Goal: Task Accomplishment & Management: Manage account settings

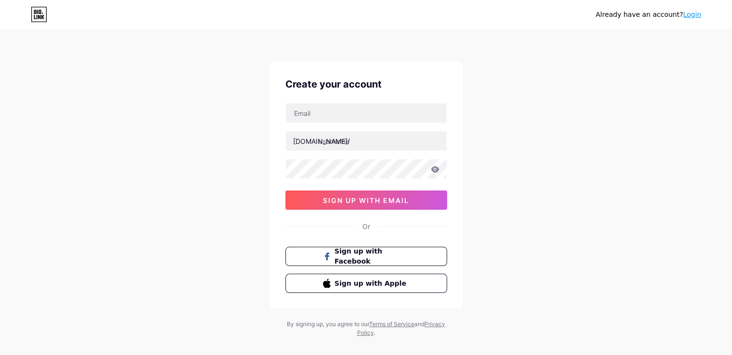
scroll to position [13, 0]
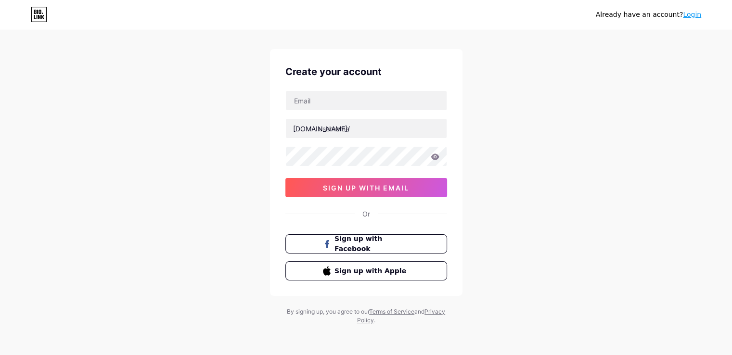
click at [360, 111] on div "bio.link/ sign up with email" at bounding box center [367, 144] width 162 height 107
click at [365, 103] on input "text" at bounding box center [366, 100] width 161 height 19
type input "tsnmakine43@gmail.com"
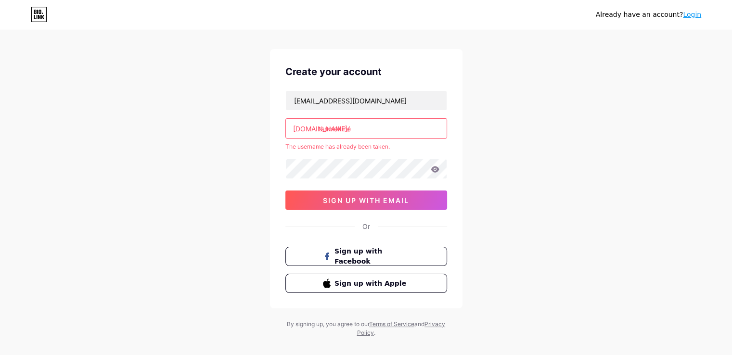
type input "tsnmakine"
click at [403, 202] on span "sign up with email" at bounding box center [366, 200] width 86 height 8
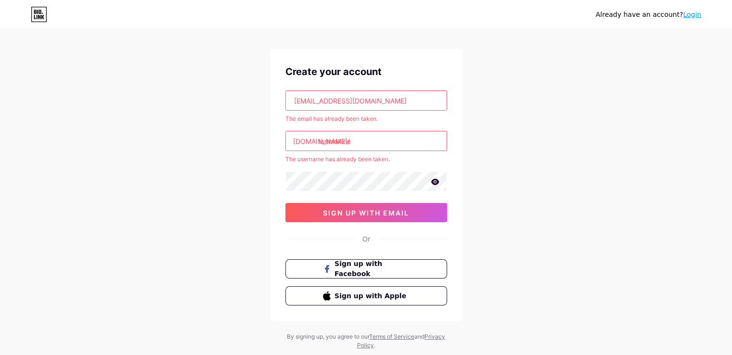
click at [381, 137] on input "tsnmakine" at bounding box center [366, 140] width 161 height 19
click at [395, 102] on input "tsnmakine43@gmail.com" at bounding box center [366, 100] width 161 height 19
drag, startPoint x: 396, startPoint y: 98, endPoint x: 285, endPoint y: 101, distance: 111.7
click at [285, 101] on div "Create your account tsnmakine43@gmail.com The email has already been taken. bio…" at bounding box center [366, 185] width 193 height 272
click at [377, 98] on input "tsnmakine43@gmail.com" at bounding box center [366, 100] width 161 height 19
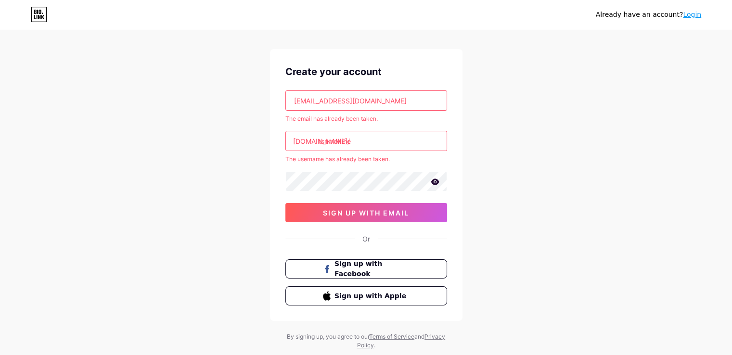
click at [346, 101] on input "tsnmakine43@gmail.com" at bounding box center [366, 100] width 161 height 19
click at [396, 296] on span "Sign up with Apple" at bounding box center [372, 296] width 76 height 10
drag, startPoint x: 376, startPoint y: 139, endPoint x: 208, endPoint y: 132, distance: 167.7
click at [208, 133] on div "Already have an account? Login Create your account tsnmakine43@gmail.com The em…" at bounding box center [366, 183] width 732 height 393
drag, startPoint x: 383, startPoint y: 104, endPoint x: 292, endPoint y: 105, distance: 91.0
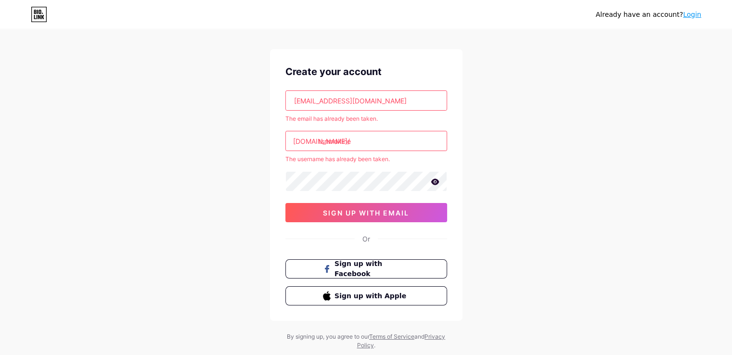
click at [299, 104] on input "tsnmakine43@gmail.com" at bounding box center [366, 100] width 161 height 19
click at [274, 185] on div "Create your account tsnmakine43@gmail.com The email has already been taken. bio…" at bounding box center [366, 185] width 193 height 272
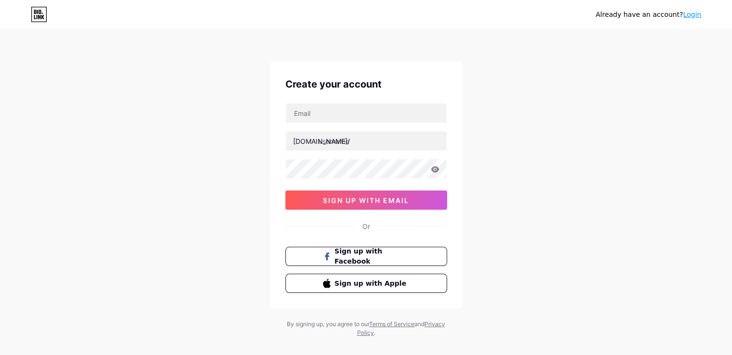
drag, startPoint x: 529, startPoint y: 87, endPoint x: 551, endPoint y: 82, distance: 22.3
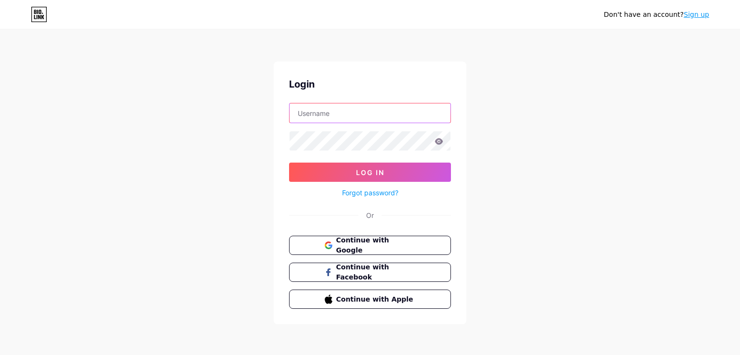
click at [319, 122] on input "text" at bounding box center [369, 113] width 161 height 19
type input "T"
type input "tsnmakine43@gmail.com"
click at [376, 182] on div "Forgot password?" at bounding box center [370, 190] width 162 height 17
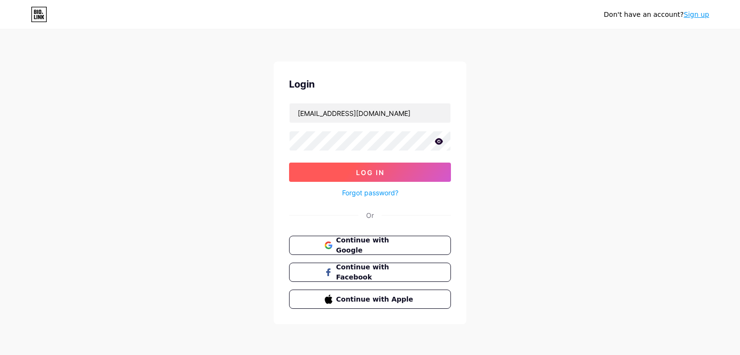
click at [379, 174] on span "Log In" at bounding box center [370, 173] width 28 height 8
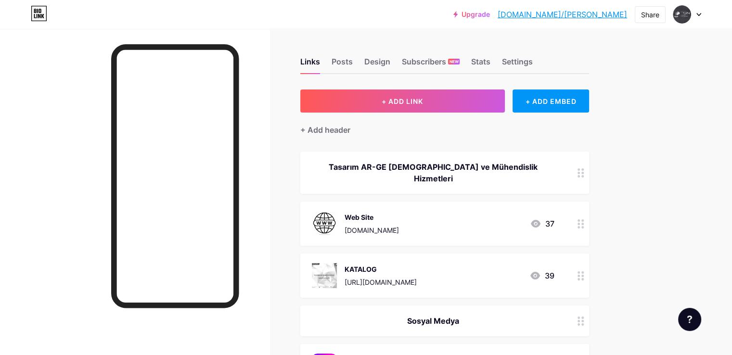
click at [417, 277] on div "https://drive.google.com/file/d/1WrSTSDv9awzOm8lYUlc3ez7a2eR7uQXP/view?usp=driv…" at bounding box center [381, 282] width 72 height 10
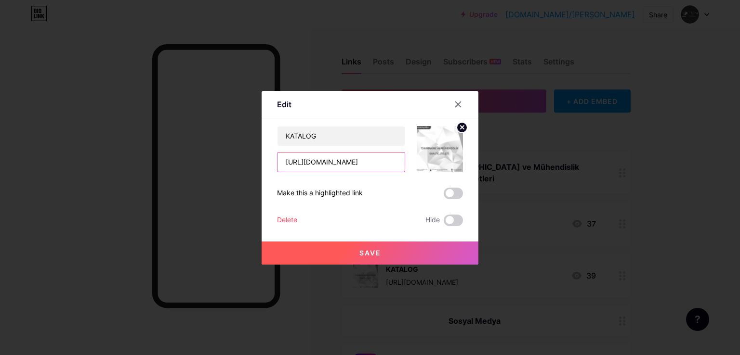
click at [315, 159] on input "https://drive.google.com/file/d/1WrSTSDv9awzOm8lYUlc3ez7a2eR7uQXP/view?usp=driv…" at bounding box center [340, 162] width 127 height 19
paste input "q878FZ7eLt7npJNONRbmVIEXzeggQ-9G/view?usp=sharing"
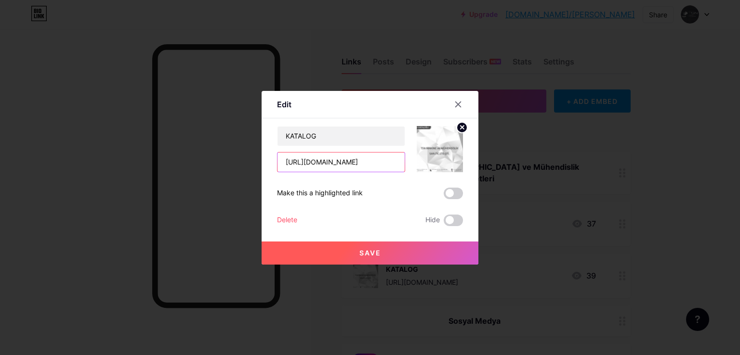
type input "[URL][DOMAIN_NAME]"
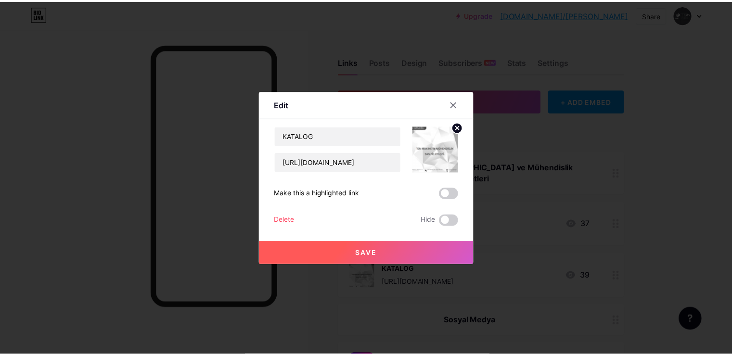
scroll to position [0, 0]
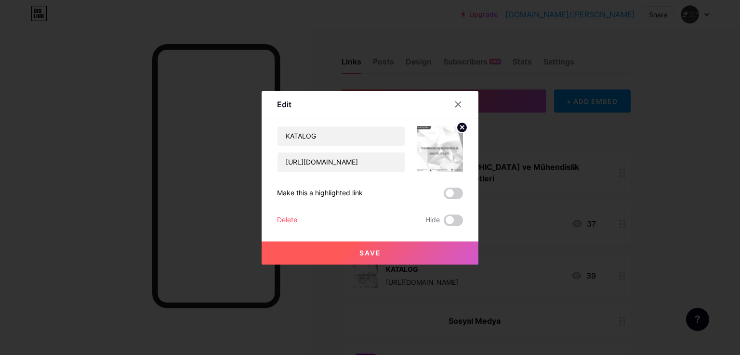
click at [388, 249] on button "Save" at bounding box center [369, 253] width 217 height 23
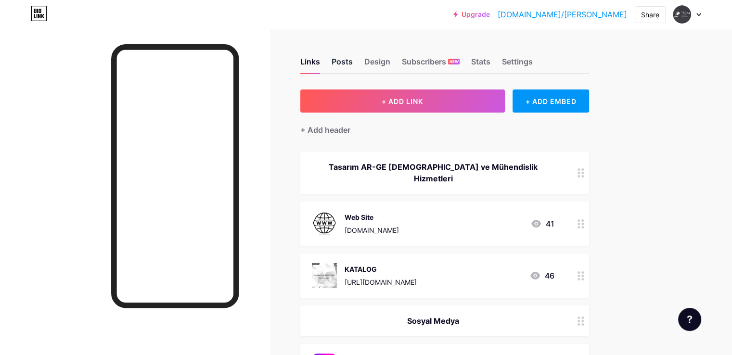
click at [353, 64] on div "Posts" at bounding box center [342, 64] width 21 height 17
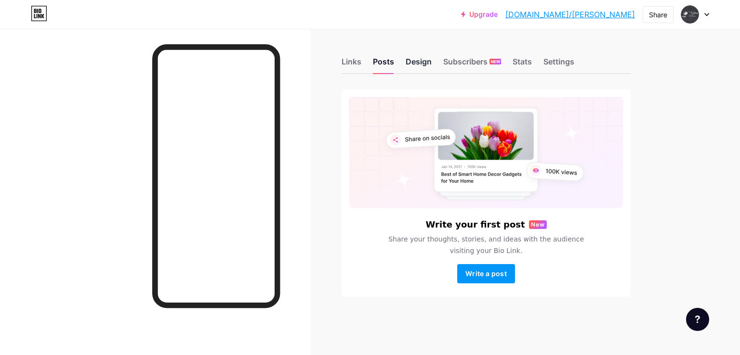
click at [420, 60] on div "Design" at bounding box center [418, 64] width 26 height 17
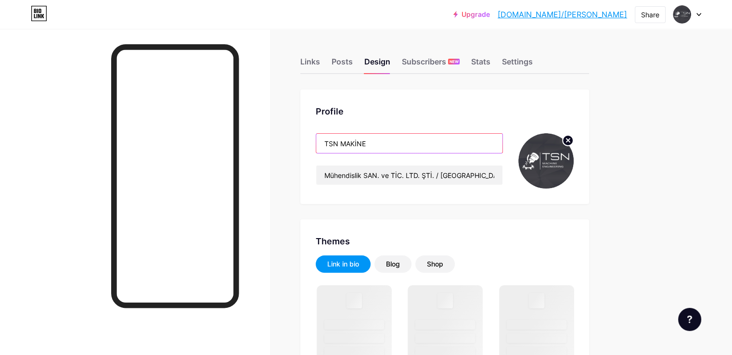
click at [426, 146] on input "TSN MAKİNE" at bounding box center [409, 143] width 186 height 19
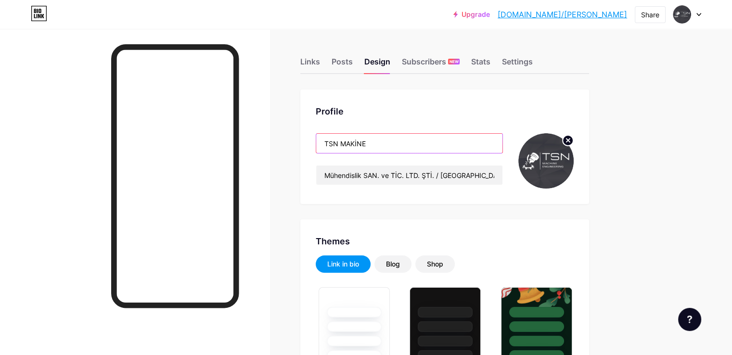
type input "#000000"
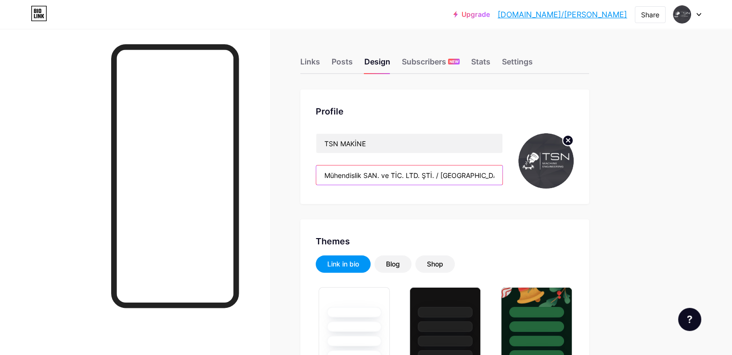
drag, startPoint x: 477, startPoint y: 173, endPoint x: 347, endPoint y: 171, distance: 130.0
click at [347, 171] on div "Profile TSN MAKİNE Mühendislik SAN. ve TİC. LTD. ŞTİ. / Kütahya" at bounding box center [444, 147] width 289 height 115
click at [475, 173] on input "Mühendislik SAN. ve TİC. LTD. ŞTİ. / Kütahya" at bounding box center [409, 175] width 186 height 19
drag, startPoint x: 475, startPoint y: 172, endPoint x: 310, endPoint y: 174, distance: 165.2
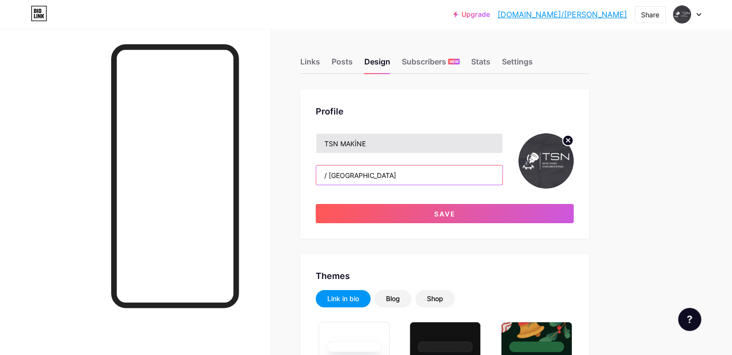
type input "/ Kütahya"
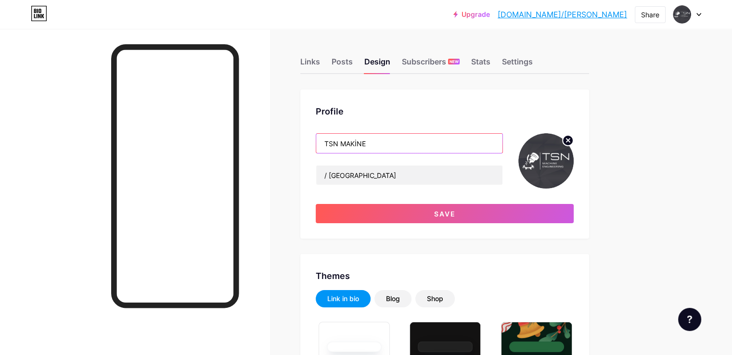
click at [427, 144] on input "TSN MAKİNE" at bounding box center [409, 143] width 186 height 19
paste input "Mühendislik SAN. ve TİC. LTD. ŞTİ."
drag, startPoint x: 406, startPoint y: 142, endPoint x: 413, endPoint y: 147, distance: 8.6
click at [407, 142] on input "TSN MAKİNEMühendislik SAN. ve TİC. LTD. ŞTİ." at bounding box center [409, 143] width 186 height 19
click at [405, 141] on input "TSN MAKİNE ve Mühendislik SAN. ve TİC. LTD. ŞTİ." at bounding box center [409, 143] width 186 height 19
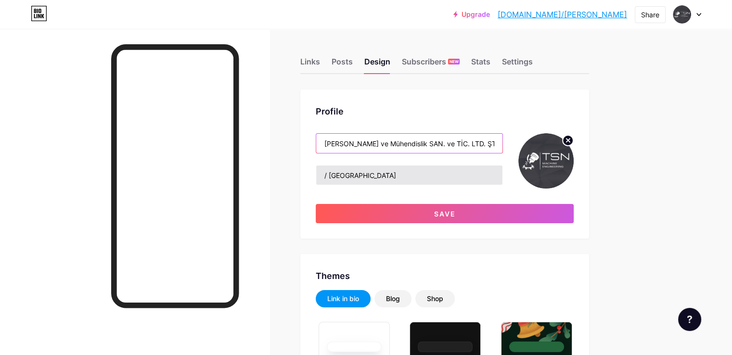
type input "[PERSON_NAME] ve Mühendislik SAN. ve TİC. LTD. ŞTİ."
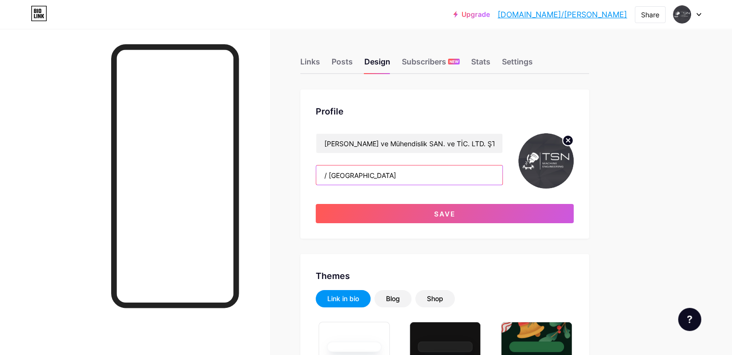
click at [373, 176] on input "/ Kütahya" at bounding box center [409, 175] width 186 height 19
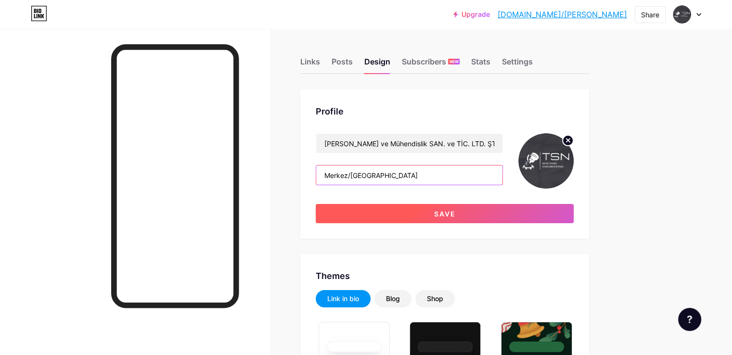
type input "Merkez/Kütahya"
click at [507, 214] on button "Save" at bounding box center [445, 213] width 258 height 19
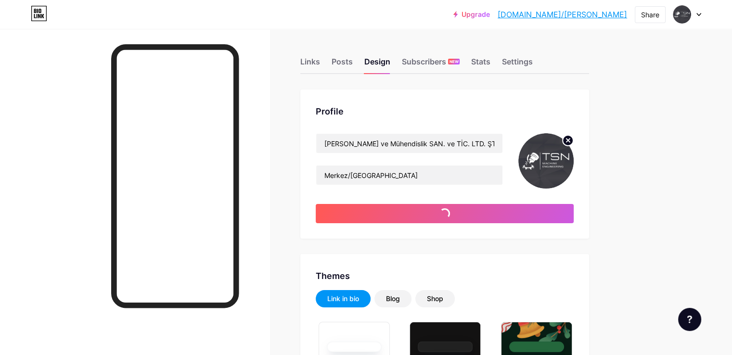
type input "#000000"
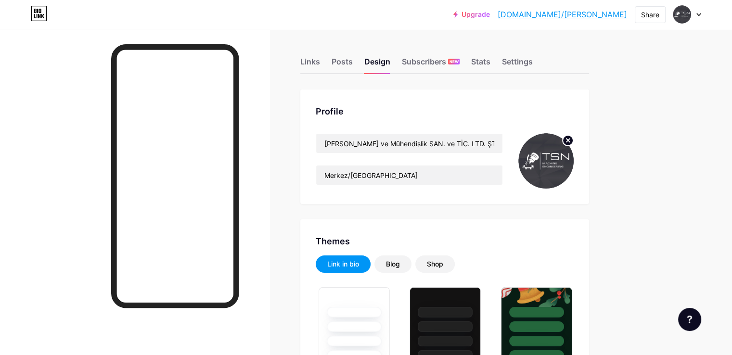
click at [320, 60] on div "Links" at bounding box center [310, 64] width 20 height 17
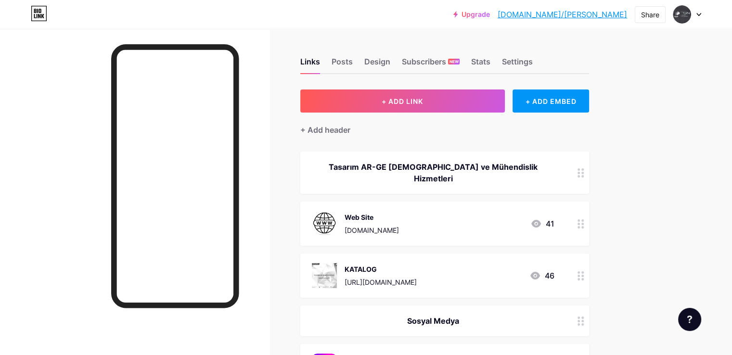
click at [38, 14] on icon at bounding box center [39, 13] width 16 height 15
click at [691, 14] on div at bounding box center [688, 14] width 28 height 17
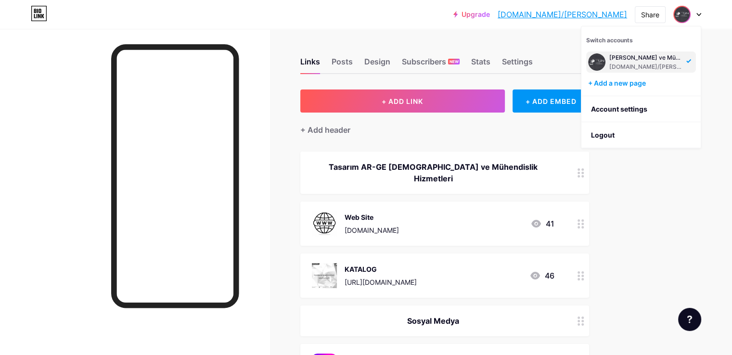
click at [641, 56] on div "[PERSON_NAME] ve Mühendislik SAN. ve TİC. LTD. ŞTİ." at bounding box center [647, 58] width 74 height 8
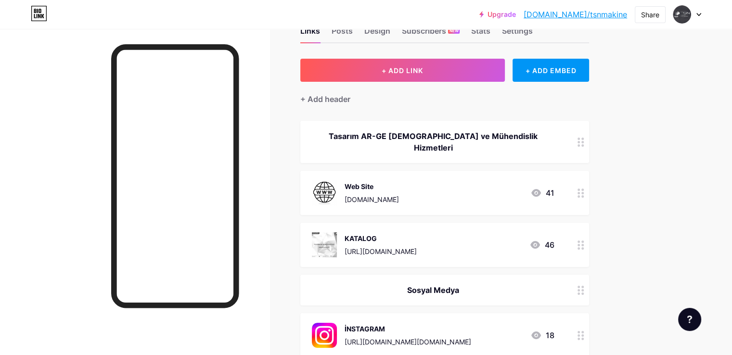
scroll to position [48, 0]
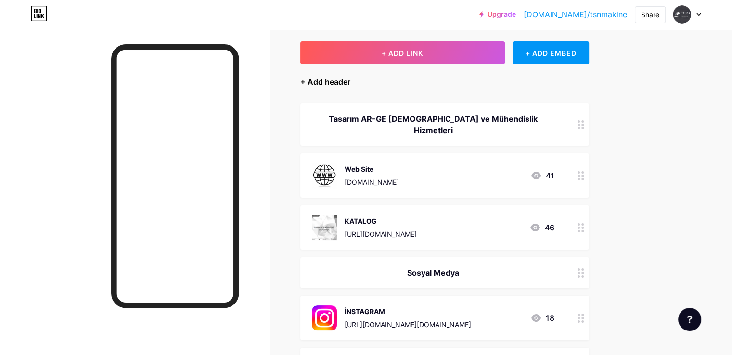
click at [351, 78] on div "+ Add header" at bounding box center [325, 82] width 50 height 12
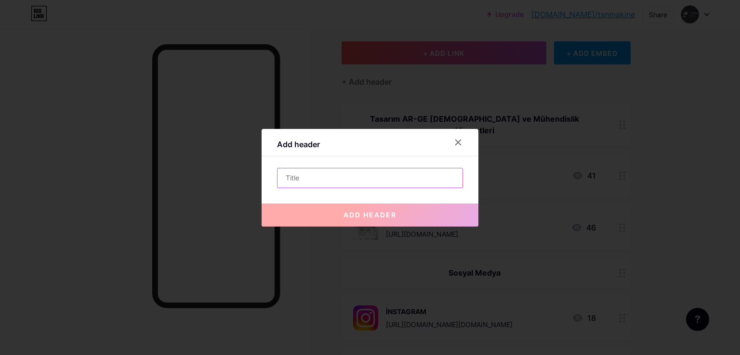
click at [305, 181] on input "text" at bounding box center [369, 178] width 185 height 19
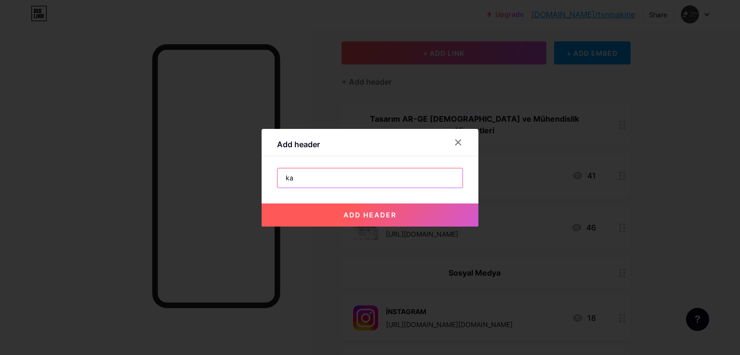
type input "k"
type input "Kalite Belgeleri"
click at [365, 210] on button "add header" at bounding box center [369, 215] width 217 height 23
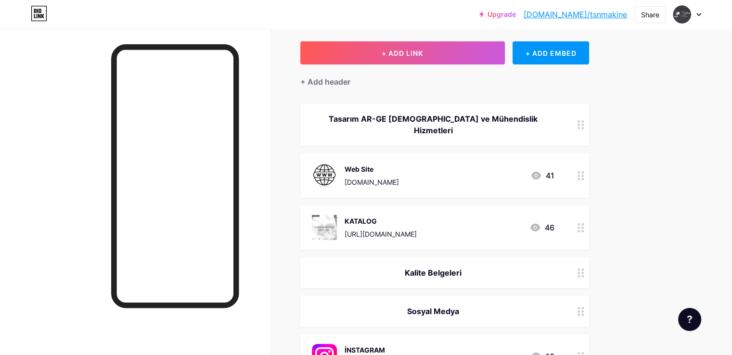
click at [555, 267] on div "Kalite Belgeleri" at bounding box center [433, 273] width 243 height 12
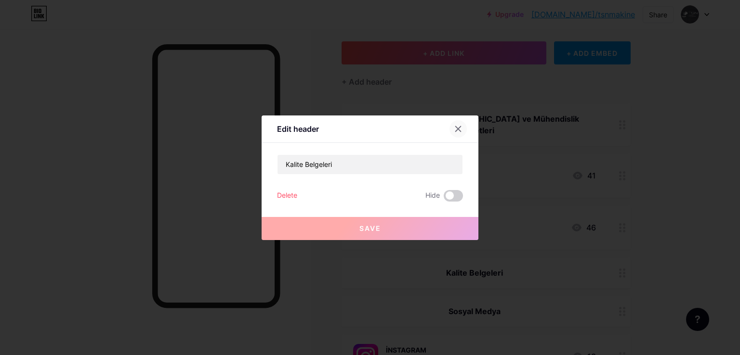
click at [460, 129] on div at bounding box center [457, 128] width 17 height 17
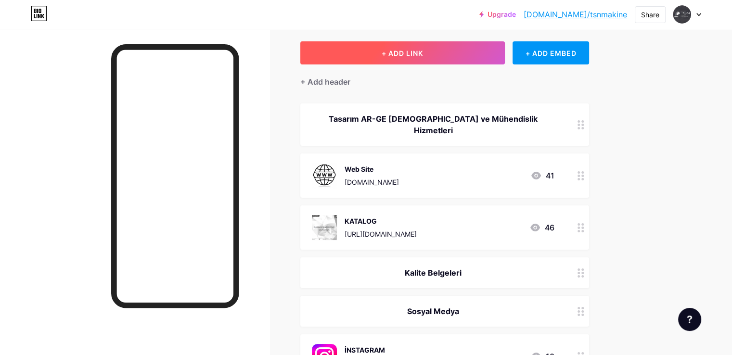
click at [488, 59] on button "+ ADD LINK" at bounding box center [402, 52] width 205 height 23
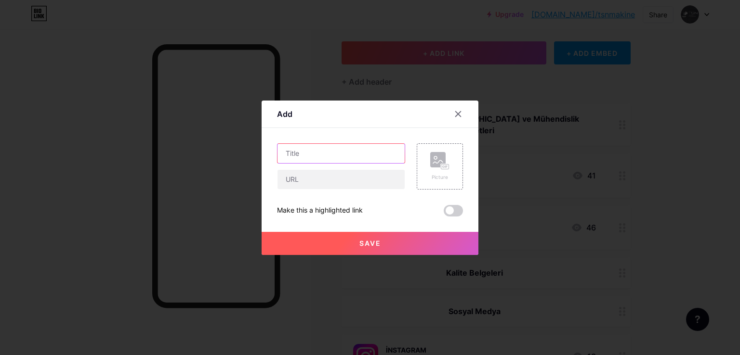
click at [319, 154] on input "text" at bounding box center [340, 153] width 127 height 19
click at [453, 109] on div at bounding box center [457, 113] width 17 height 17
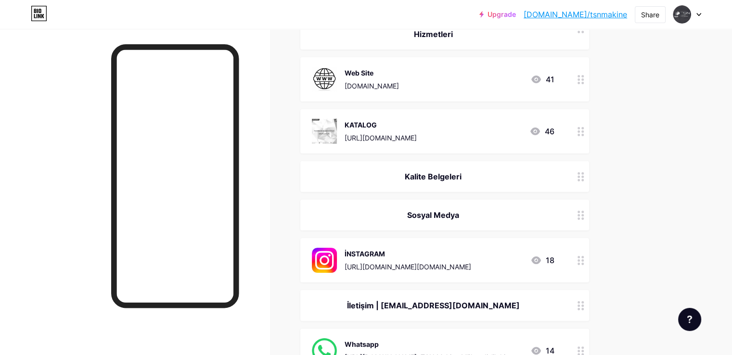
scroll to position [0, 0]
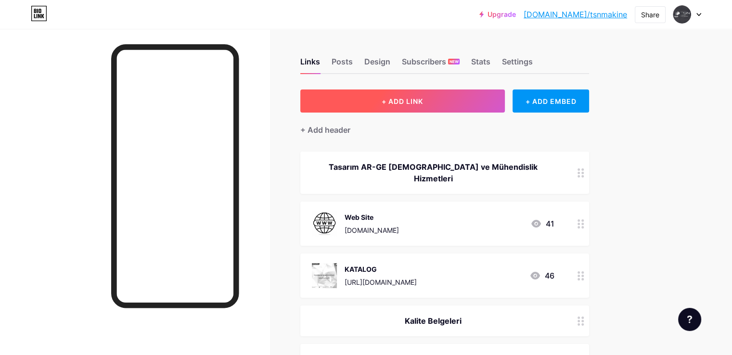
click at [505, 99] on button "+ ADD LINK" at bounding box center [402, 101] width 205 height 23
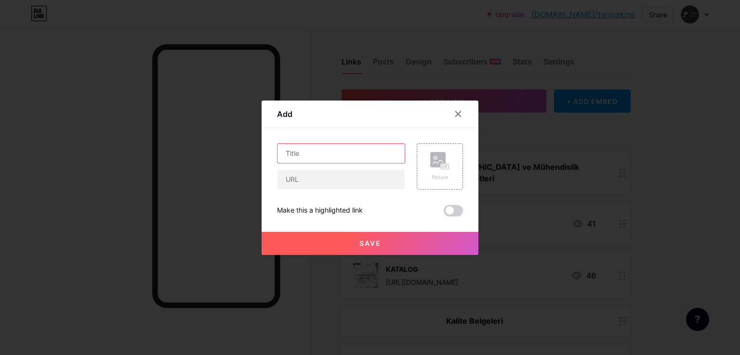
click at [331, 152] on input "text" at bounding box center [340, 153] width 127 height 19
type input "."
click at [335, 169] on div "." at bounding box center [341, 166] width 128 height 46
click at [338, 178] on input "text" at bounding box center [340, 179] width 127 height 19
type input "."
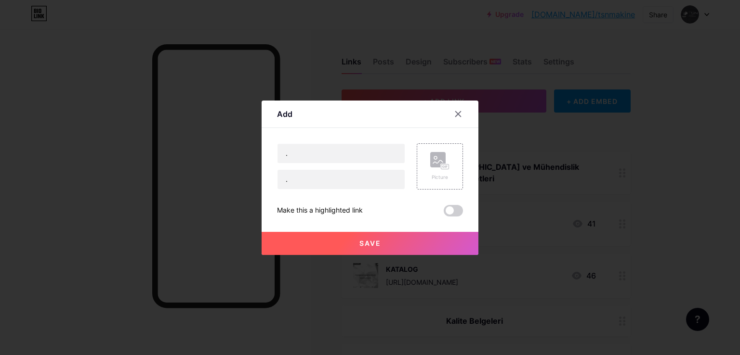
click at [366, 239] on span "Save" at bounding box center [370, 243] width 22 height 8
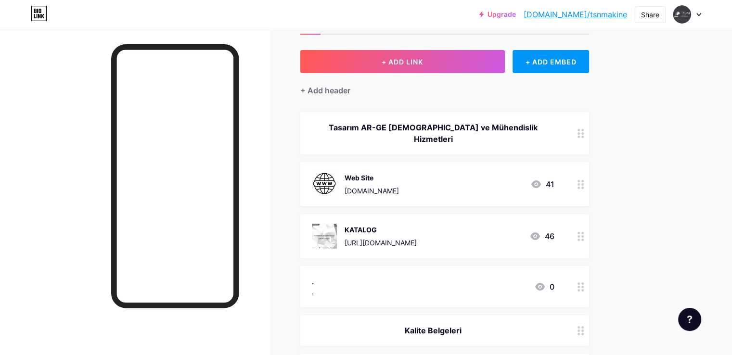
scroll to position [96, 0]
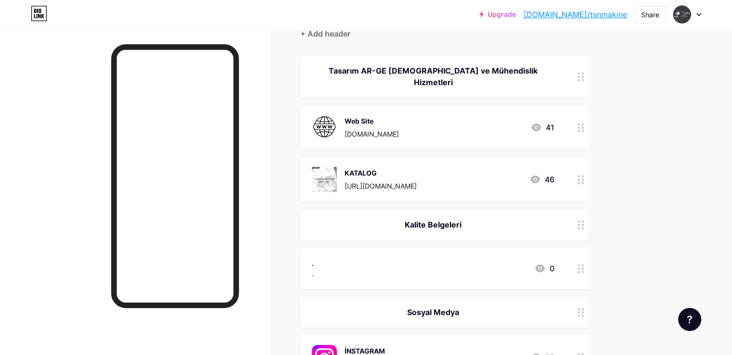
click at [541, 174] on icon at bounding box center [536, 180] width 12 height 12
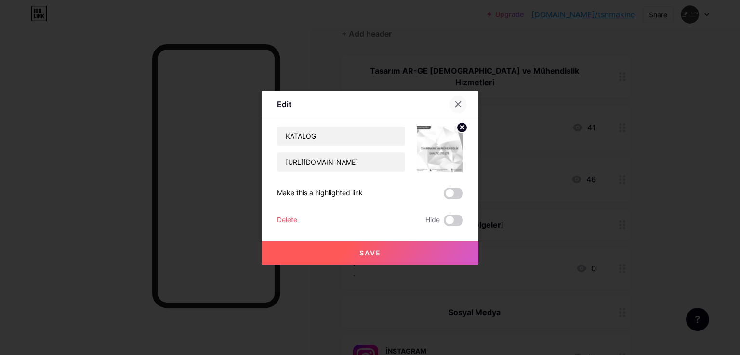
click at [456, 109] on div at bounding box center [457, 104] width 17 height 17
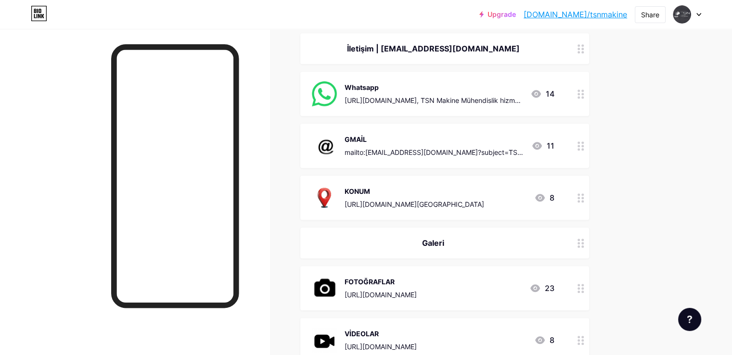
scroll to position [481, 0]
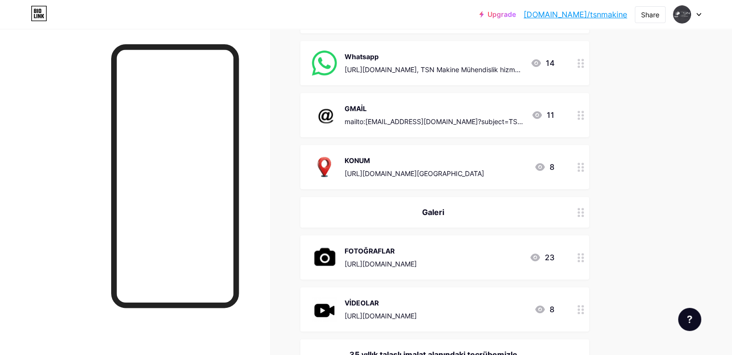
click at [438, 235] on div "FOTOĞRAFLAR https://tsnmakine.com/galeri.html 23" at bounding box center [444, 257] width 289 height 44
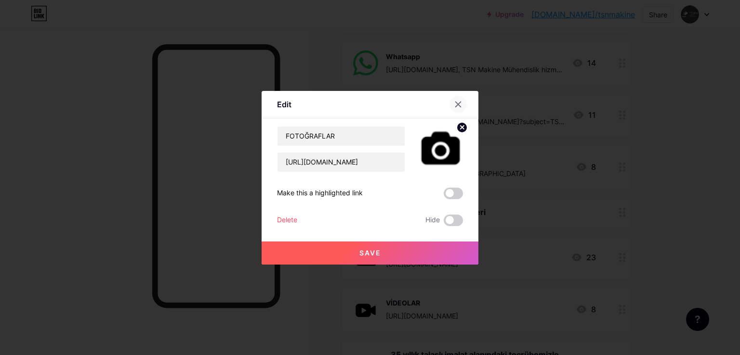
click at [454, 107] on icon at bounding box center [458, 105] width 8 height 8
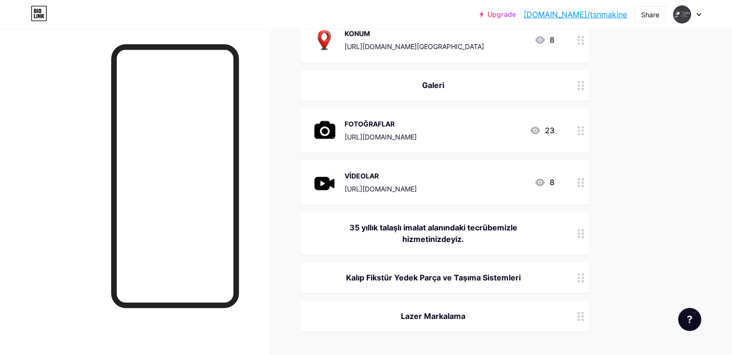
scroll to position [626, 0]
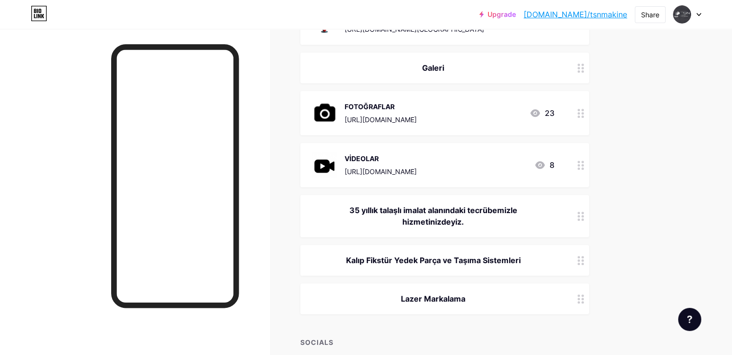
click at [322, 25] on div "Upgrade bio.link/tsnmak... bio.link/tsnmakine Share Switch accounts TSN Makine …" at bounding box center [366, 14] width 732 height 29
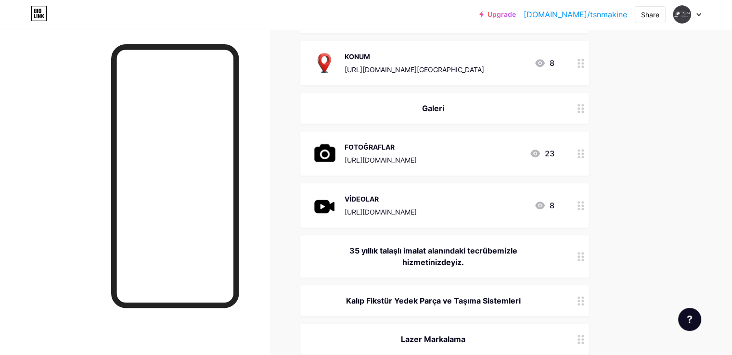
scroll to position [656, 0]
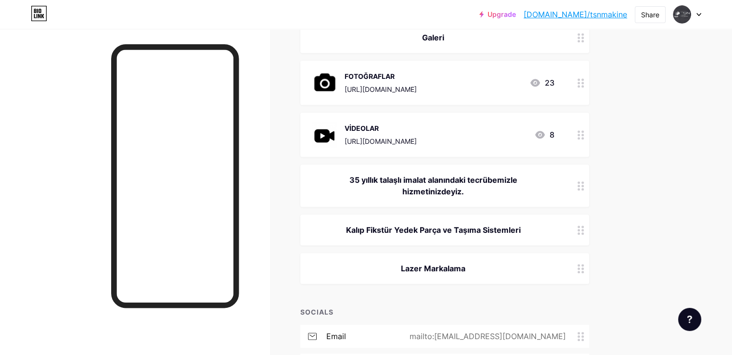
click at [580, 188] on circle at bounding box center [579, 189] width 2 height 2
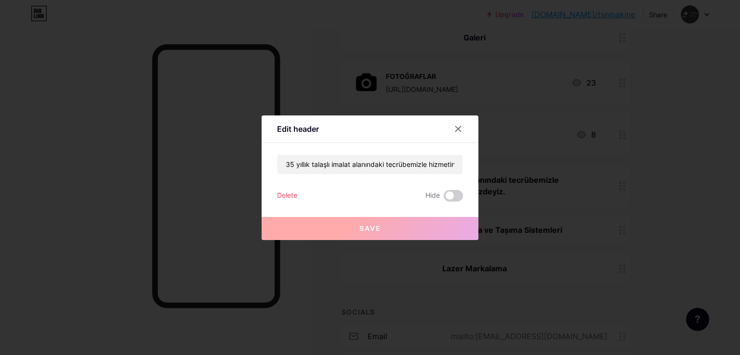
click at [459, 120] on div at bounding box center [463, 128] width 29 height 17
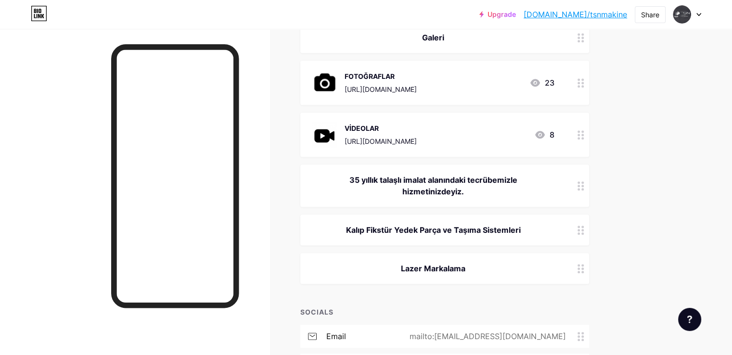
click at [580, 188] on circle at bounding box center [579, 189] width 2 height 2
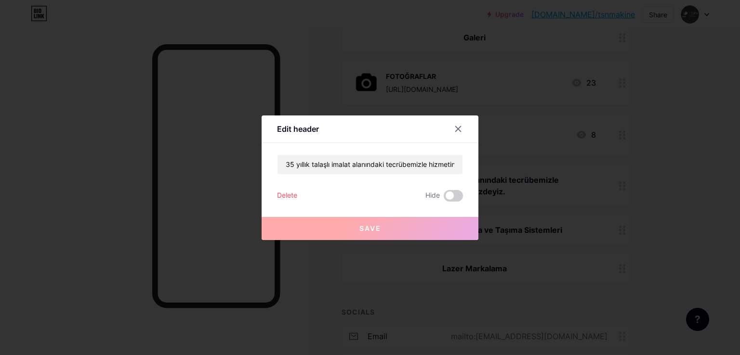
click at [285, 193] on div "Delete" at bounding box center [287, 196] width 20 height 12
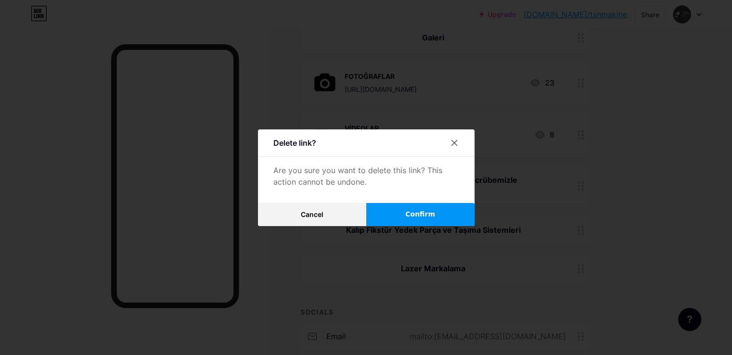
click at [413, 214] on span "Confirm" at bounding box center [420, 214] width 30 height 10
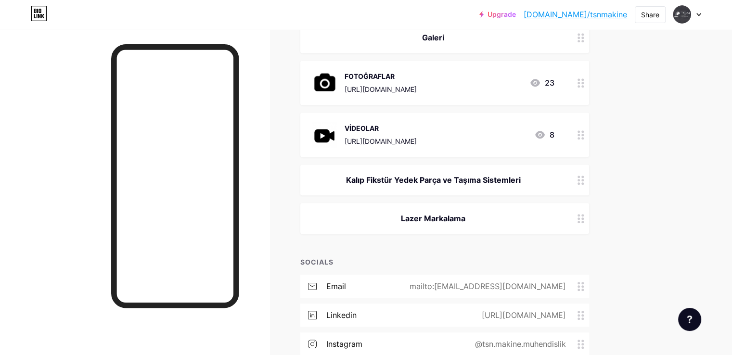
click at [589, 167] on div at bounding box center [581, 180] width 16 height 31
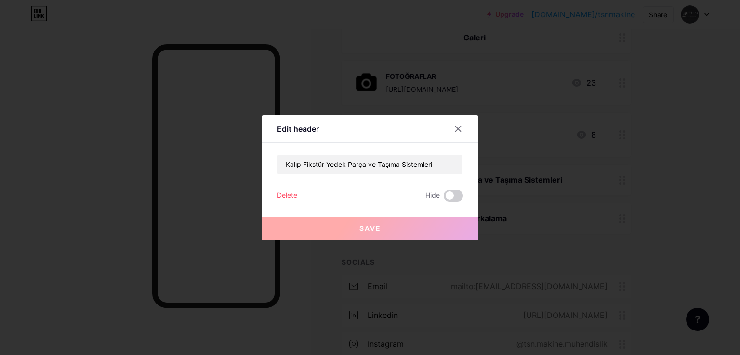
click at [278, 195] on div "Delete" at bounding box center [287, 196] width 20 height 12
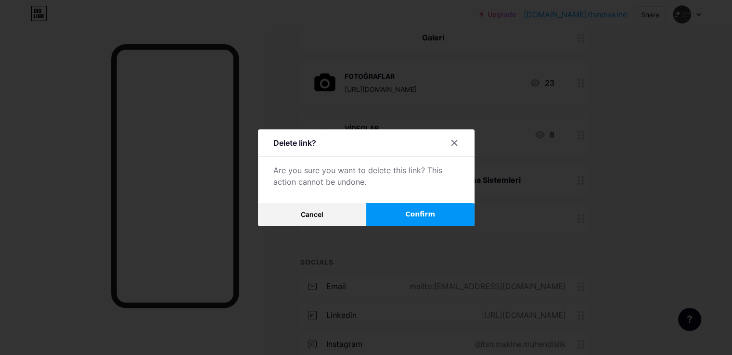
click at [418, 213] on span "Confirm" at bounding box center [420, 214] width 30 height 10
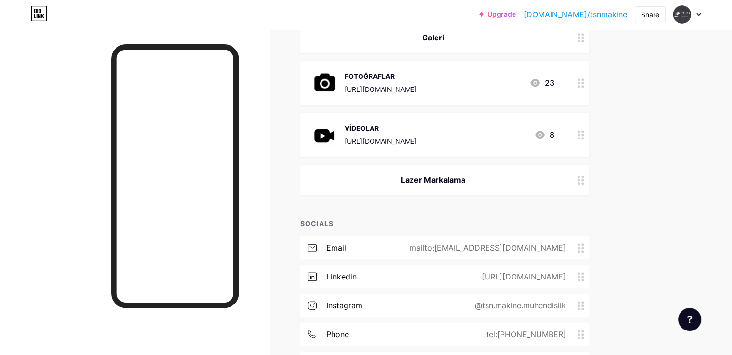
click at [584, 179] on circle at bounding box center [583, 180] width 2 height 2
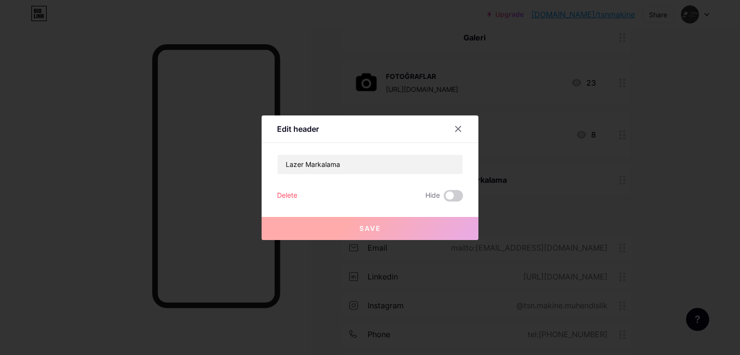
click at [277, 195] on div "Delete" at bounding box center [287, 196] width 20 height 12
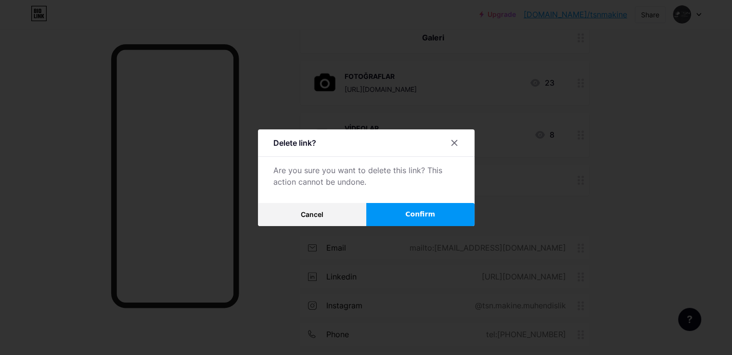
click at [417, 212] on span "Confirm" at bounding box center [420, 214] width 30 height 10
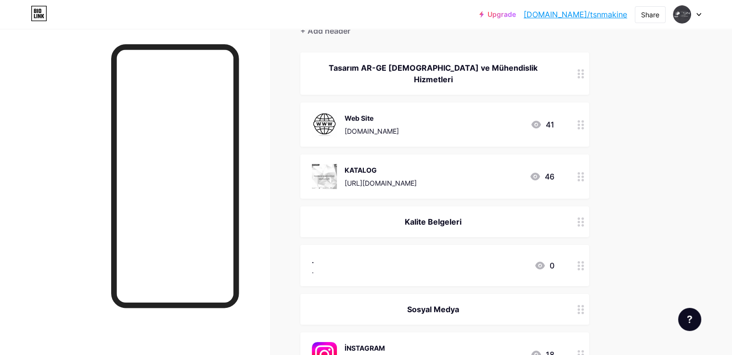
scroll to position [144, 0]
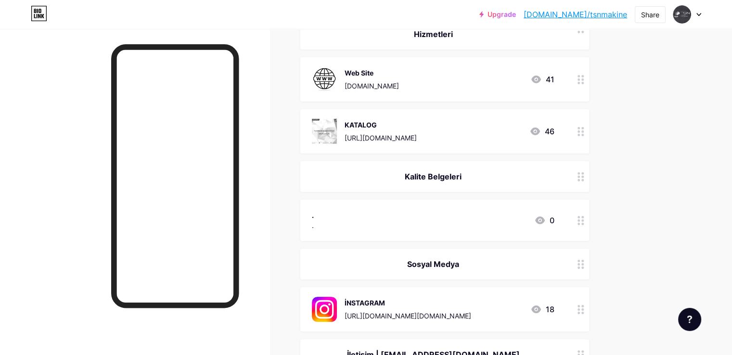
drag, startPoint x: 478, startPoint y: 162, endPoint x: 480, endPoint y: 178, distance: 15.5
click at [480, 178] on div "Kalite Belgeleri" at bounding box center [444, 176] width 289 height 31
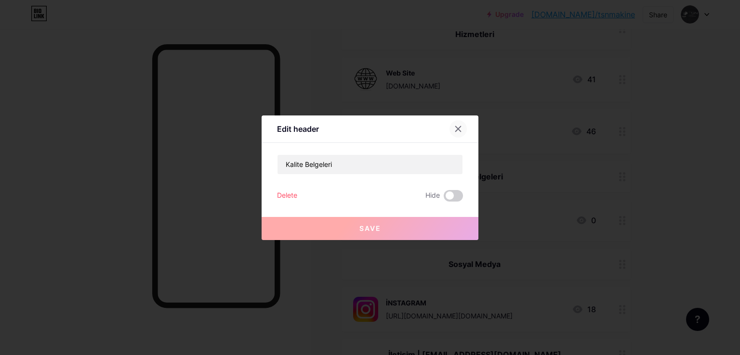
click at [457, 127] on icon at bounding box center [458, 129] width 8 height 8
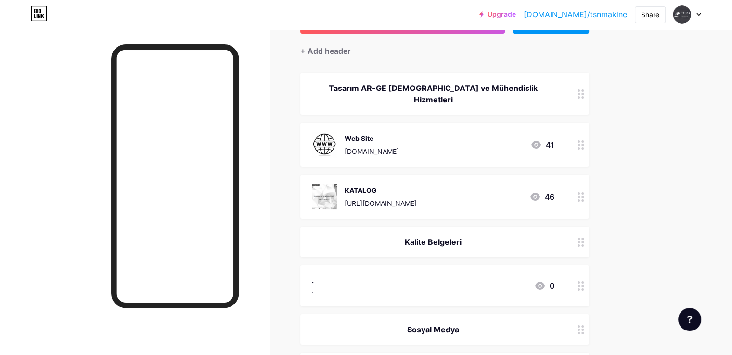
scroll to position [96, 0]
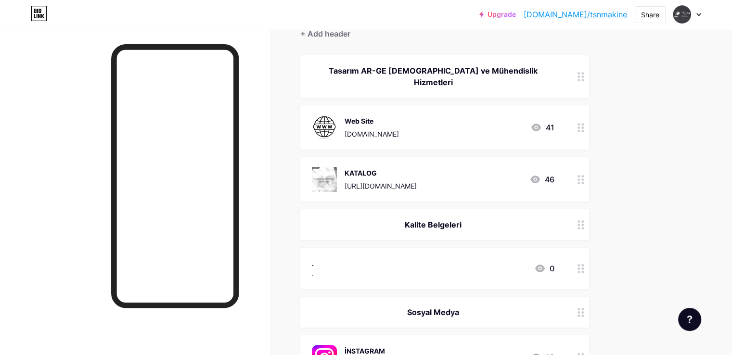
click at [589, 211] on div at bounding box center [581, 224] width 16 height 31
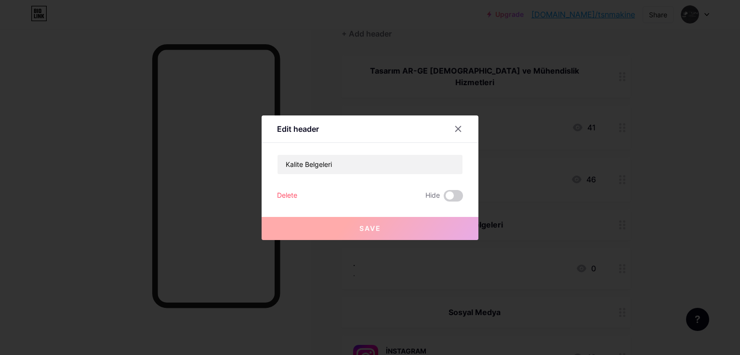
click at [287, 193] on div "Delete" at bounding box center [287, 196] width 20 height 12
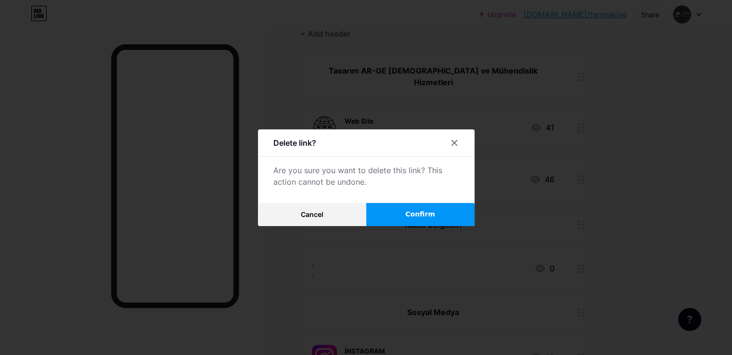
click at [441, 213] on button "Confirm" at bounding box center [420, 214] width 108 height 23
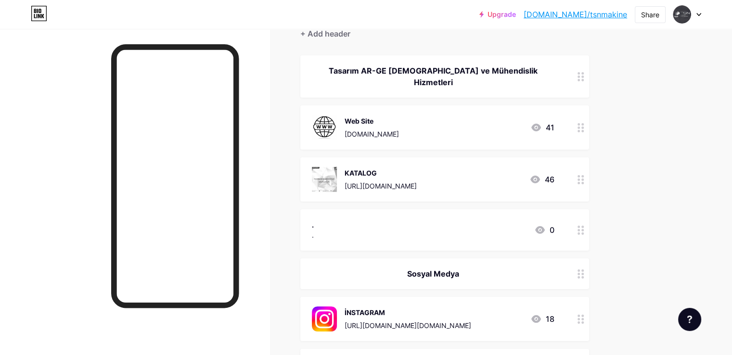
click at [585, 226] on icon at bounding box center [581, 230] width 7 height 9
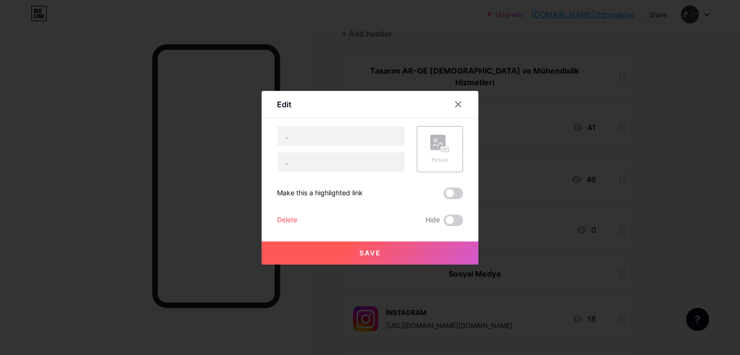
click at [280, 218] on div "Delete" at bounding box center [287, 221] width 20 height 12
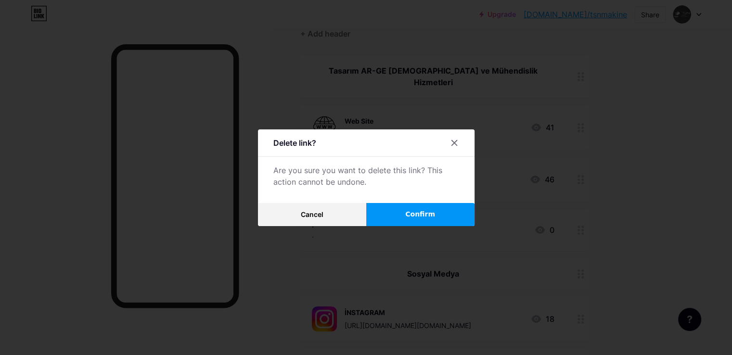
click at [408, 211] on span "Confirm" at bounding box center [420, 214] width 30 height 10
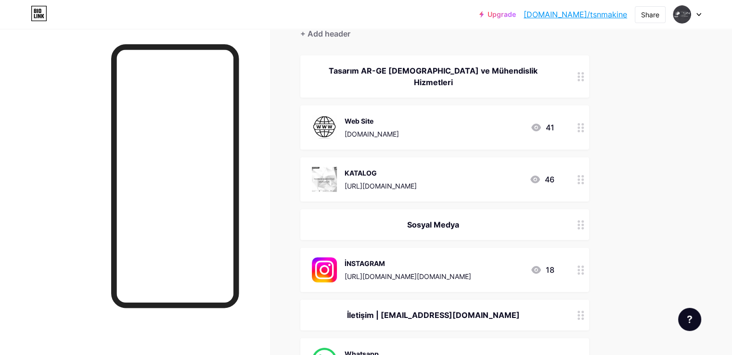
click at [105, 145] on div at bounding box center [135, 206] width 270 height 355
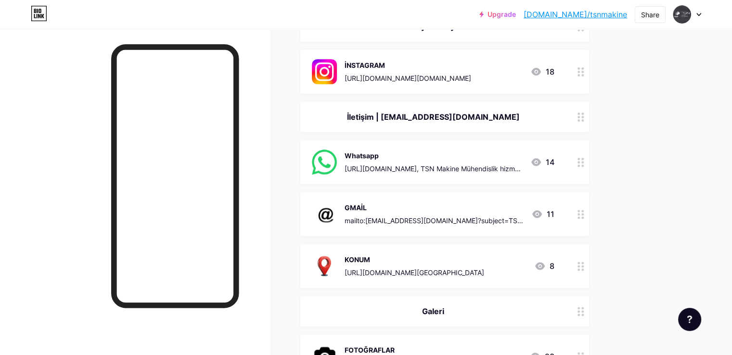
scroll to position [289, 0]
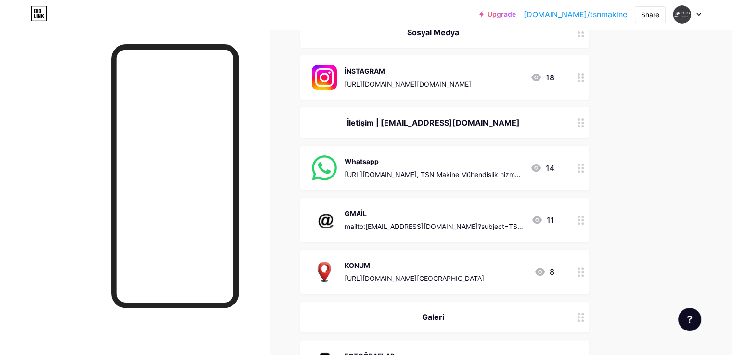
click at [518, 117] on div "İletişim | info@tsnmakine.com" at bounding box center [433, 123] width 243 height 12
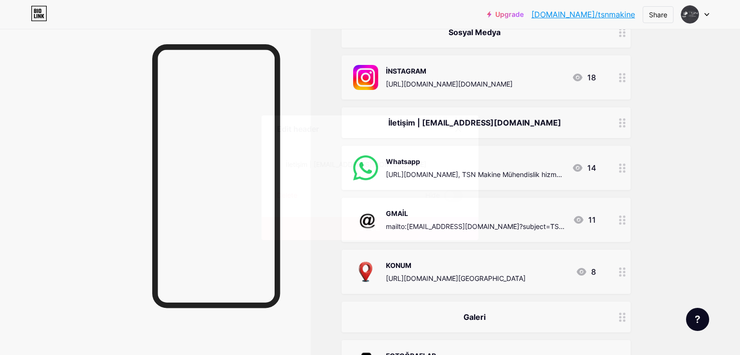
click at [465, 125] on div at bounding box center [463, 128] width 29 height 17
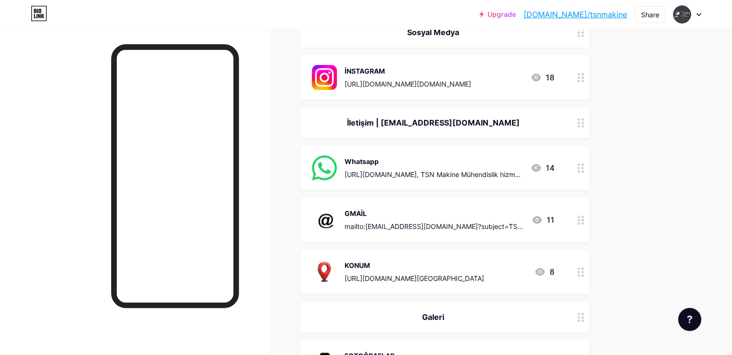
click at [462, 126] on span "Tasarım AR-GE İmalat ve Mühendislik Hizmetleri Web Site tsnmakine.com 41 KATALO…" at bounding box center [444, 150] width 289 height 574
drag, startPoint x: 543, startPoint y: 106, endPoint x: 446, endPoint y: 110, distance: 96.9
click at [446, 117] on div "İletişim | info@tsnmakine.com" at bounding box center [433, 123] width 243 height 12
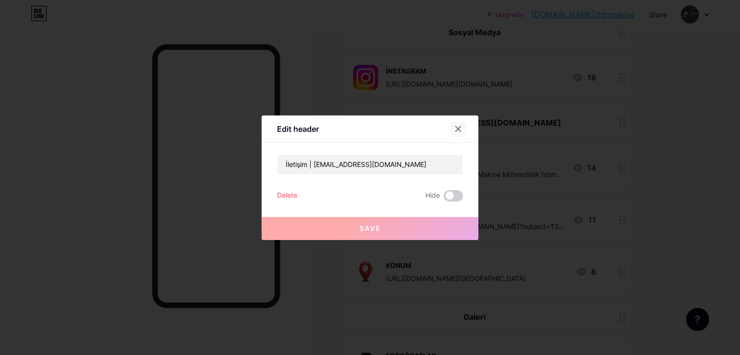
click at [455, 129] on icon at bounding box center [457, 128] width 5 height 5
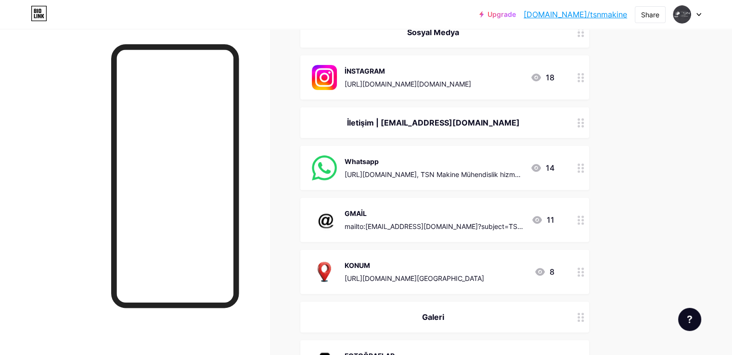
click at [589, 111] on div at bounding box center [581, 122] width 16 height 31
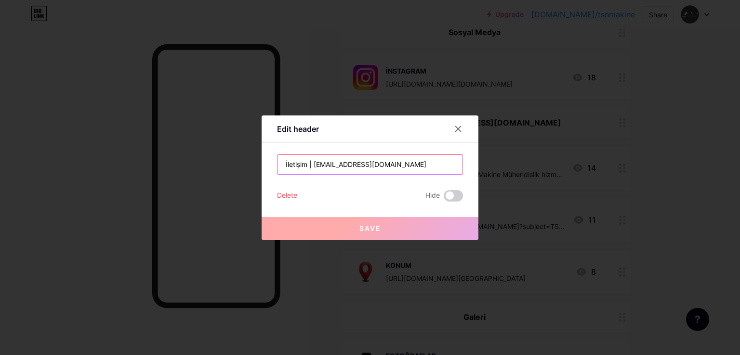
drag, startPoint x: 392, startPoint y: 167, endPoint x: 307, endPoint y: 153, distance: 86.4
click at [306, 165] on input "İletişim | info@tsnmakine.com" at bounding box center [369, 164] width 185 height 19
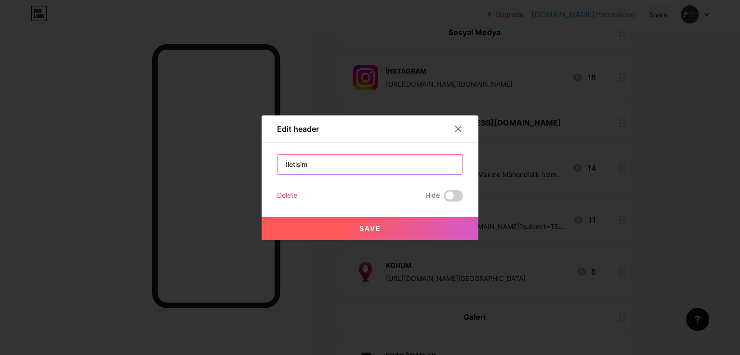
type input "İletişim"
click at [359, 228] on span "Save" at bounding box center [370, 228] width 22 height 8
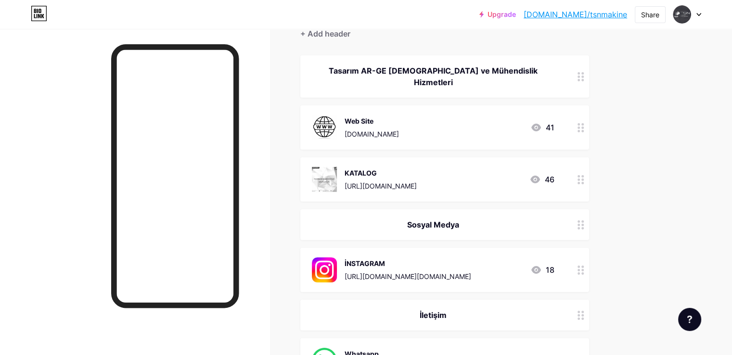
scroll to position [0, 0]
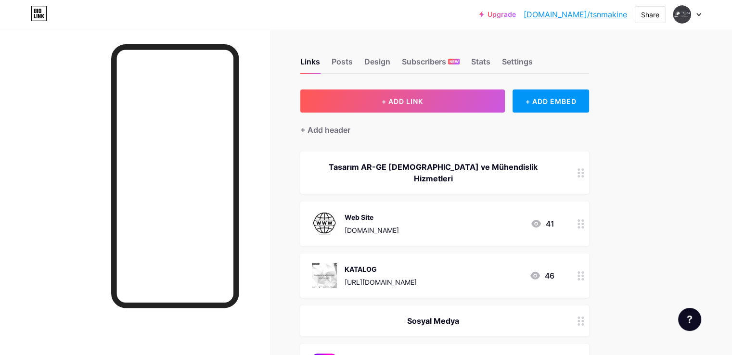
click at [125, 14] on div "Upgrade bio.link/tsnmak... bio.link/tsnmakine Share Switch accounts TSN Makine …" at bounding box center [366, 14] width 732 height 17
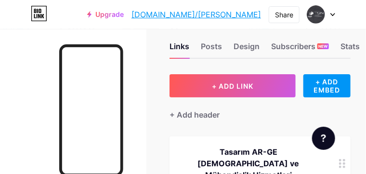
scroll to position [24, 0]
